Goal: Navigation & Orientation: Find specific page/section

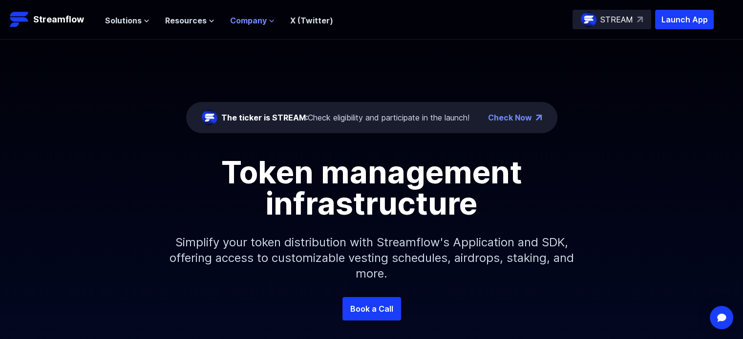
click at [262, 21] on span "Company" at bounding box center [248, 21] width 37 height 12
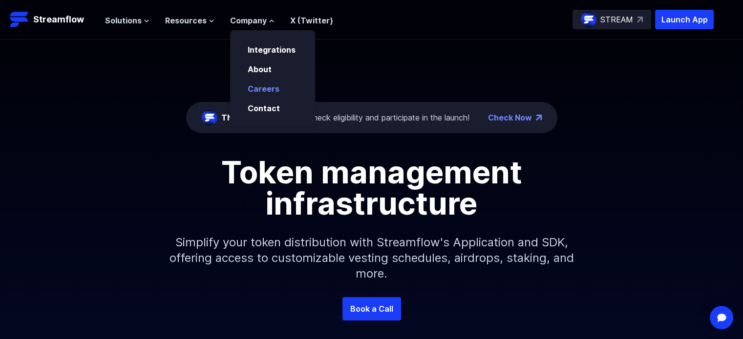
click at [264, 92] on link "Careers" at bounding box center [264, 89] width 32 height 10
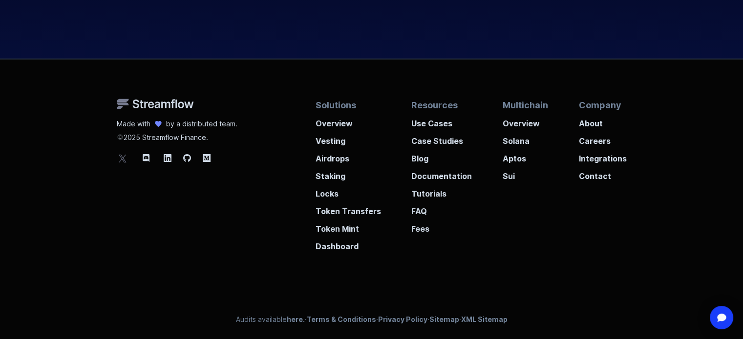
scroll to position [3731, 0]
click at [422, 159] on p "Blog" at bounding box center [441, 155] width 61 height 18
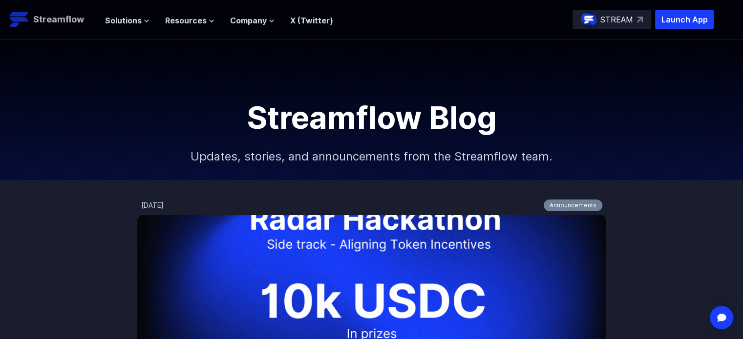
click at [44, 16] on p "Streamflow" at bounding box center [58, 20] width 51 height 14
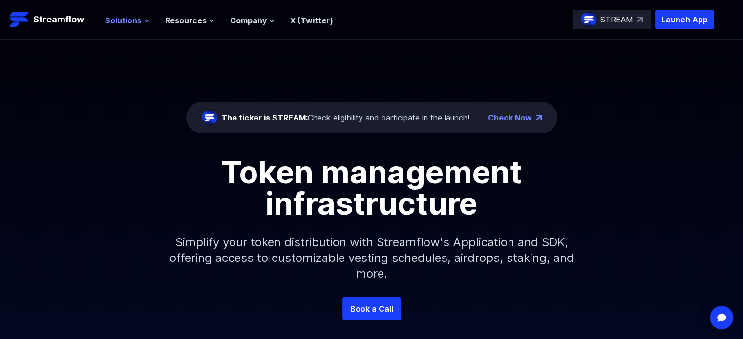
click at [133, 22] on span "Solutions" at bounding box center [123, 21] width 37 height 12
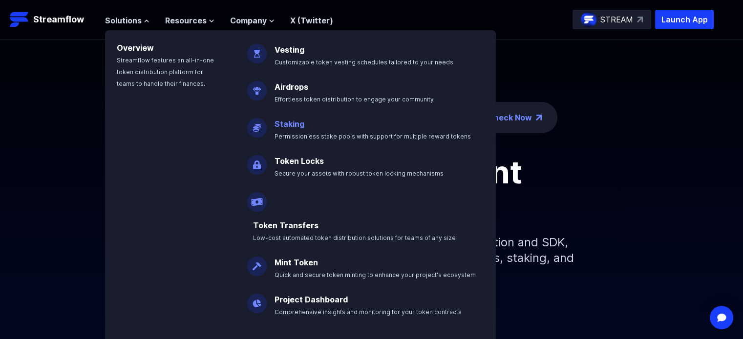
click at [291, 122] on link "Staking" at bounding box center [289, 124] width 30 height 10
